Goal: Task Accomplishment & Management: Use online tool/utility

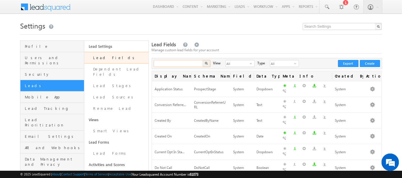
click at [177, 66] on input "text" at bounding box center [179, 63] width 50 height 7
type input "o"
type input "lap doc"
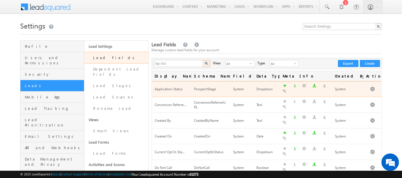
click at [203, 60] on button "button" at bounding box center [207, 63] width 8 height 7
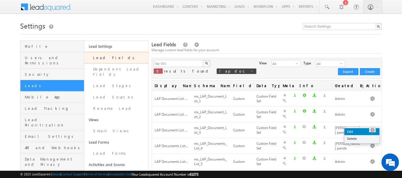
click at [351, 132] on link "Edit" at bounding box center [362, 131] width 35 height 7
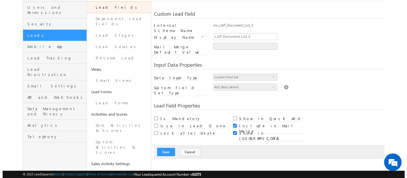
scroll to position [59, 0]
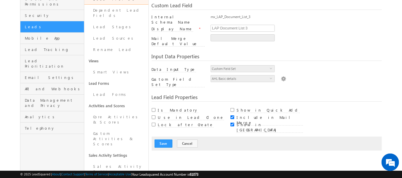
click at [281, 75] on img at bounding box center [283, 78] width 5 height 6
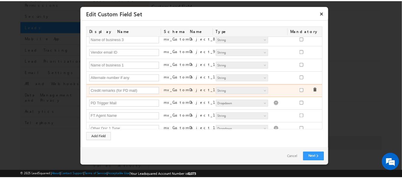
scroll to position [93, 0]
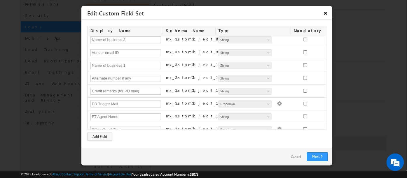
click at [327, 12] on button "×" at bounding box center [325, 13] width 9 height 10
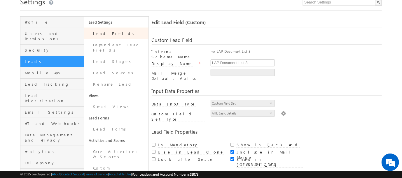
scroll to position [24, 0]
